Goal: Navigation & Orientation: Find specific page/section

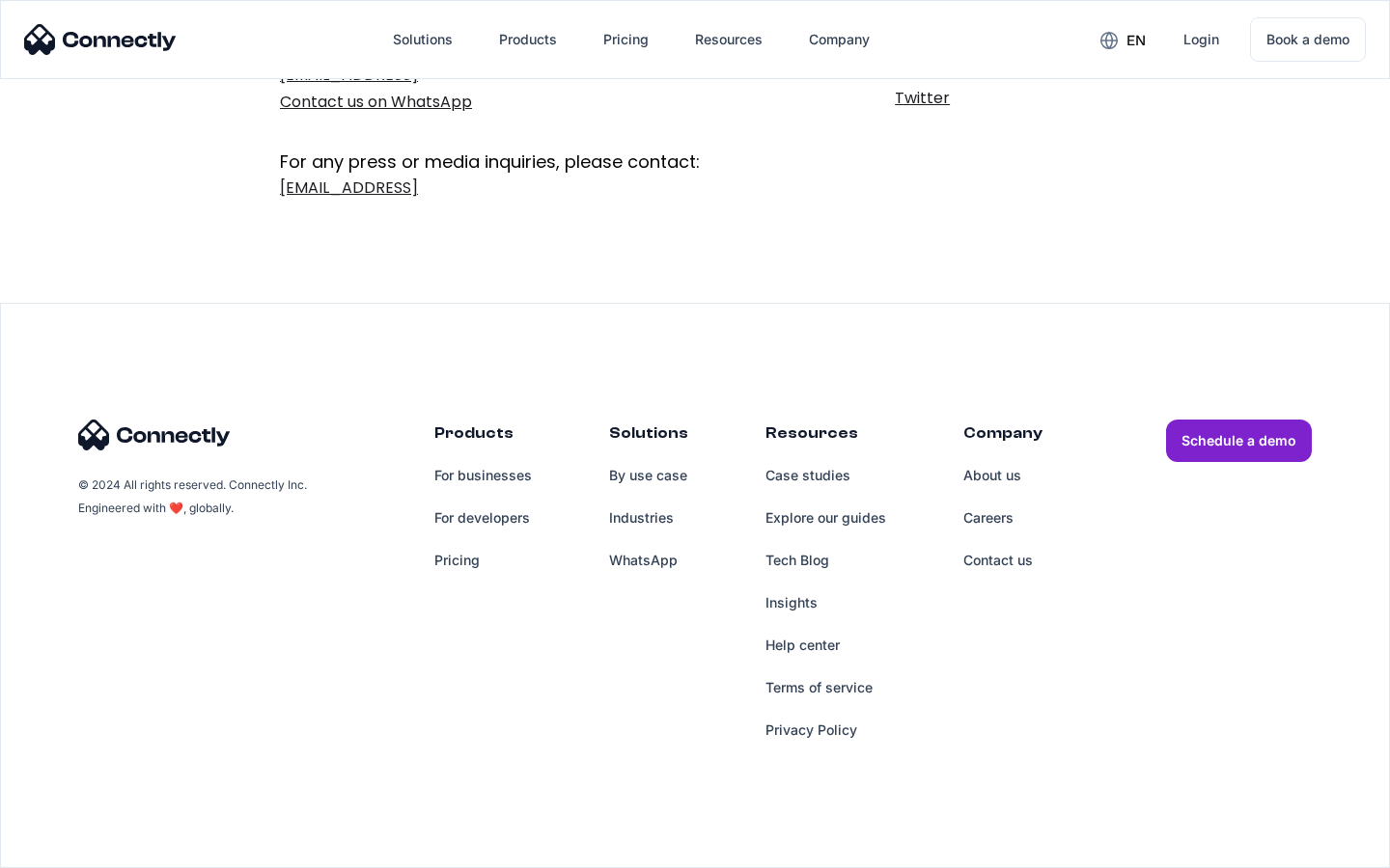
scroll to position [315, 0]
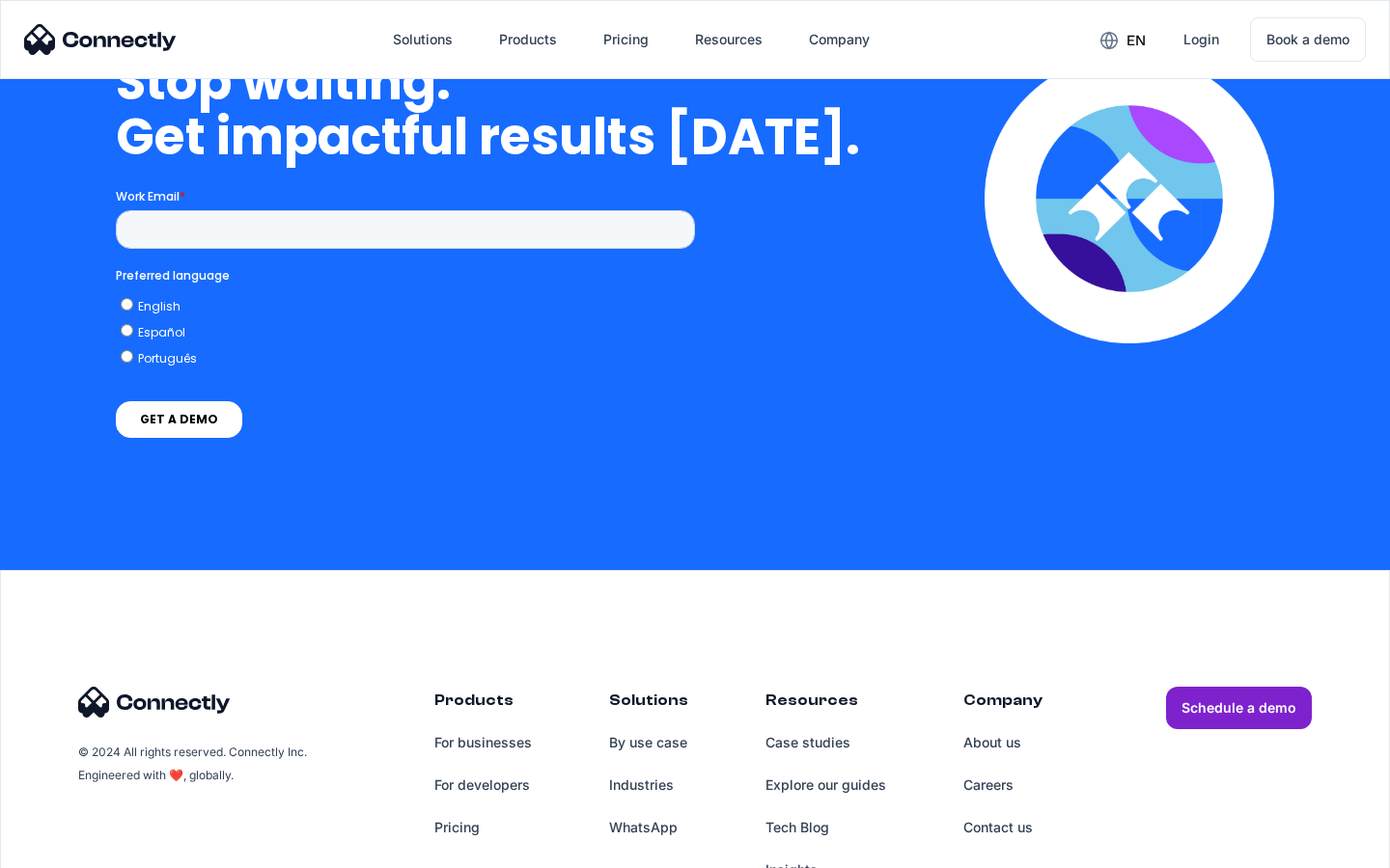
scroll to position [7935, 0]
